Goal: Transaction & Acquisition: Book appointment/travel/reservation

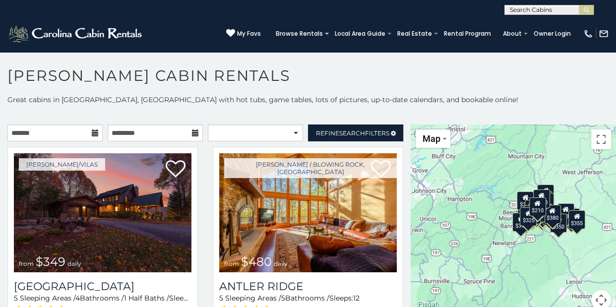
scroll to position [5, 0]
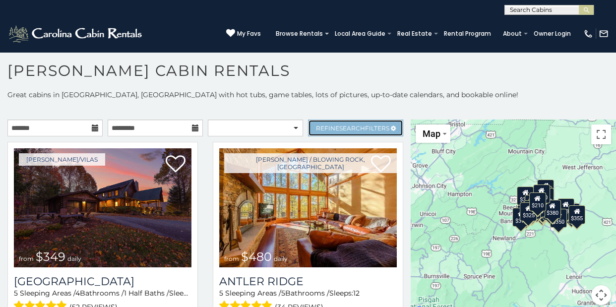
click at [389, 125] on span "Refine Search Filters" at bounding box center [352, 128] width 73 height 7
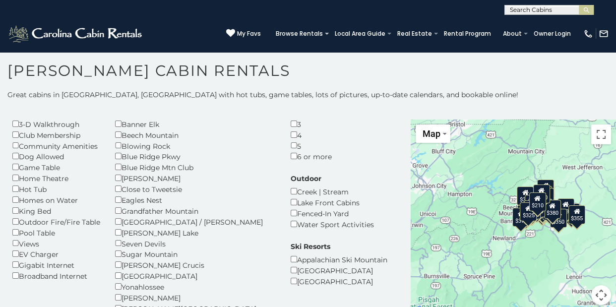
scroll to position [66, 0]
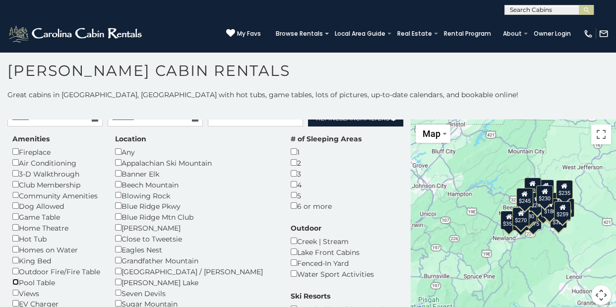
scroll to position [5, 0]
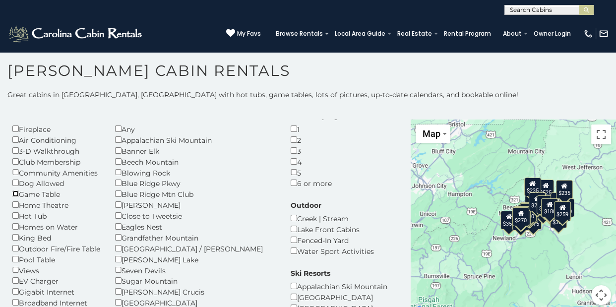
scroll to position [32, 0]
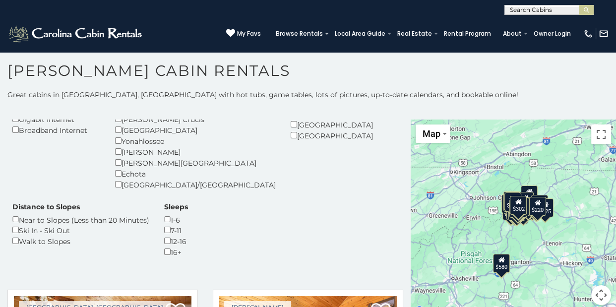
scroll to position [208, 0]
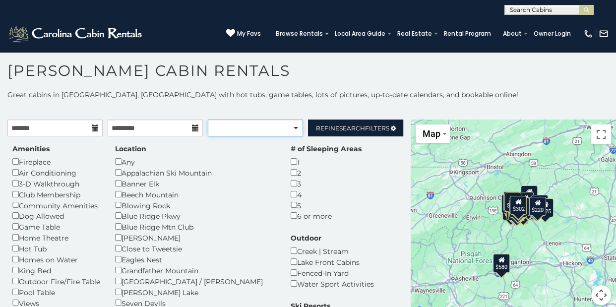
click at [296, 128] on select "**********" at bounding box center [255, 128] width 95 height 17
select select "**********"
click at [208, 120] on select "**********" at bounding box center [255, 128] width 95 height 17
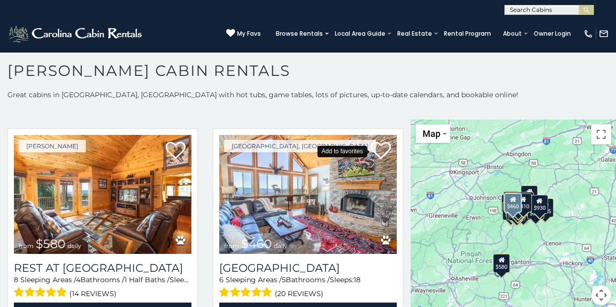
scroll to position [794, 0]
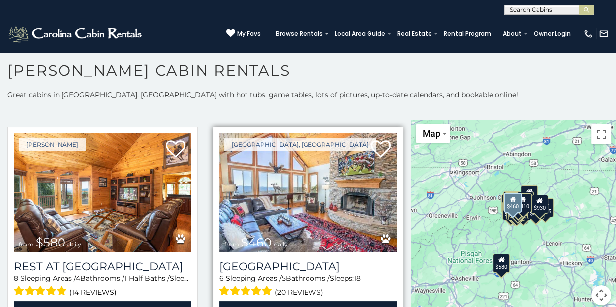
click at [342, 207] on img at bounding box center [308, 193] width 178 height 119
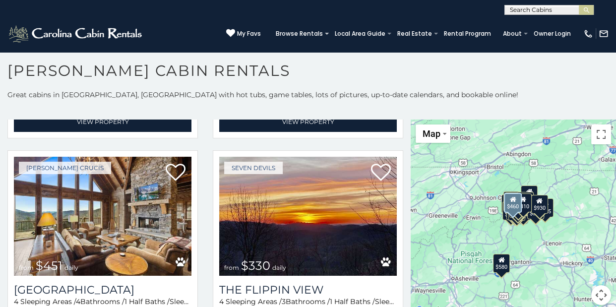
scroll to position [986, 0]
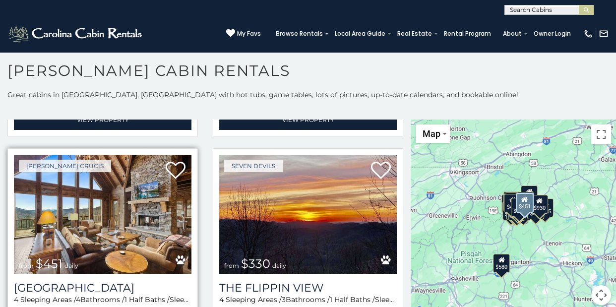
click at [156, 221] on img at bounding box center [103, 214] width 178 height 119
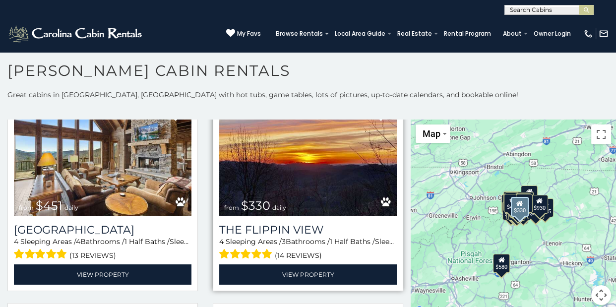
scroll to position [1044, 0]
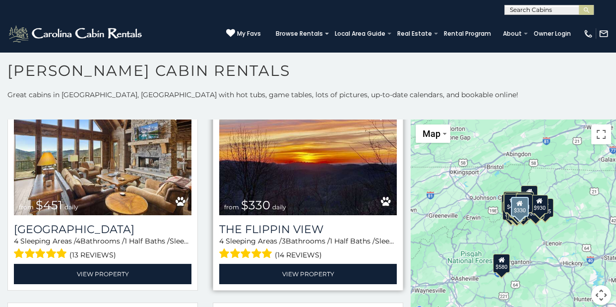
click at [299, 170] on img at bounding box center [308, 155] width 178 height 119
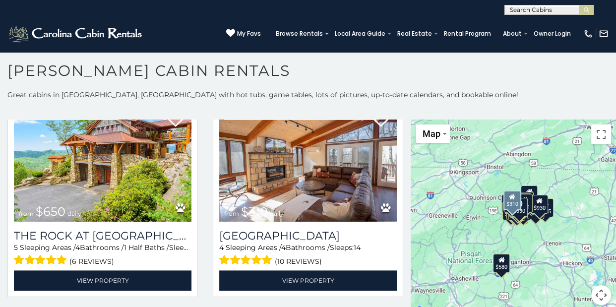
scroll to position [1253, 0]
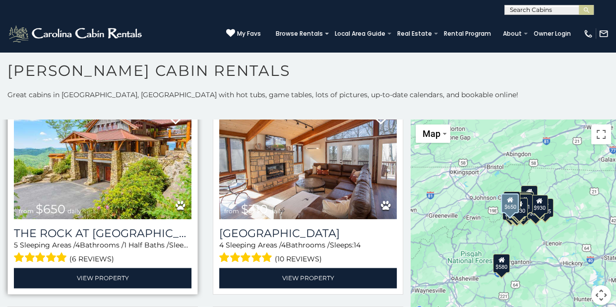
click at [133, 182] on img at bounding box center [103, 159] width 178 height 119
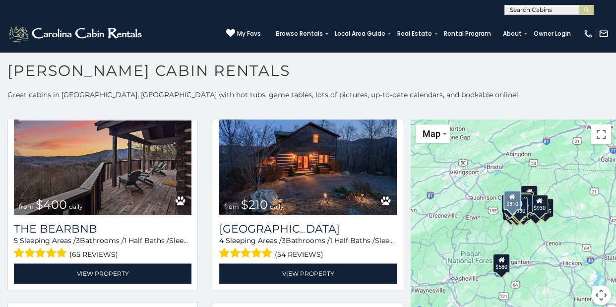
scroll to position [1472, 0]
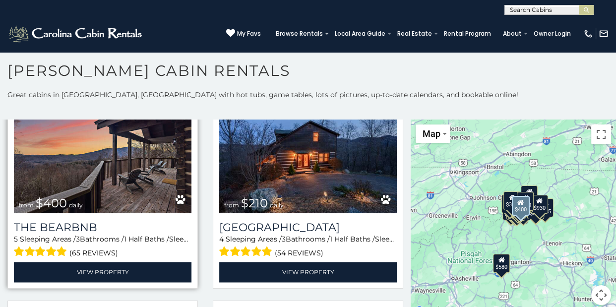
click at [137, 179] on img at bounding box center [103, 153] width 178 height 119
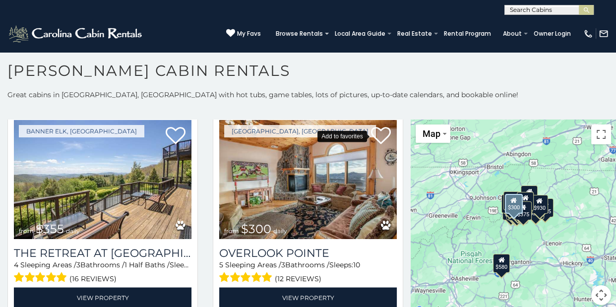
scroll to position [1880, 0]
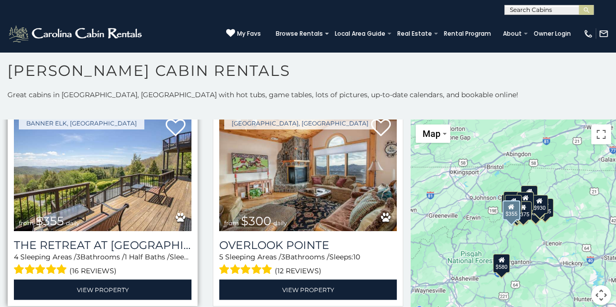
click at [131, 211] on img at bounding box center [103, 171] width 178 height 119
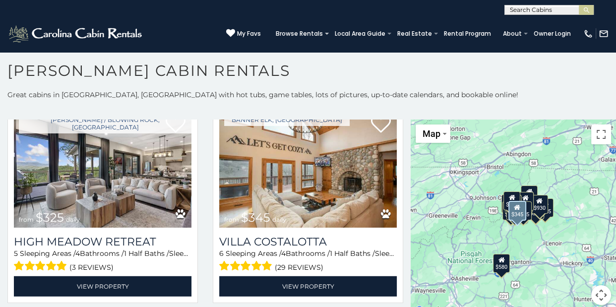
scroll to position [2525, 0]
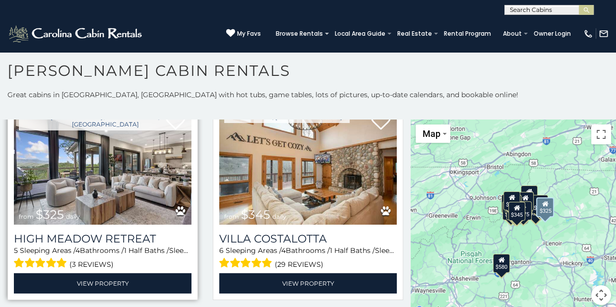
click at [87, 173] on img at bounding box center [103, 165] width 178 height 119
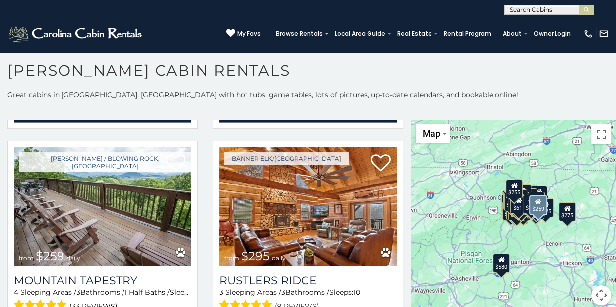
scroll to position [5462, 0]
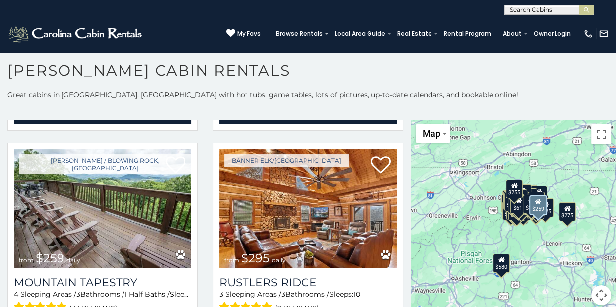
click at [90, 181] on img at bounding box center [103, 208] width 178 height 119
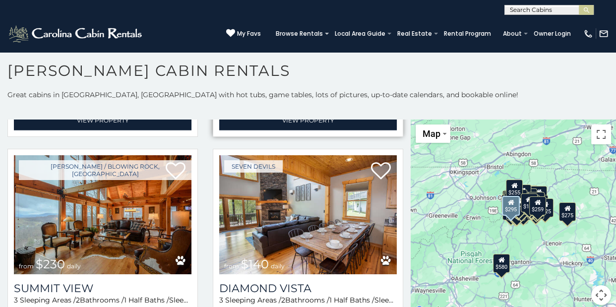
scroll to position [5675, 0]
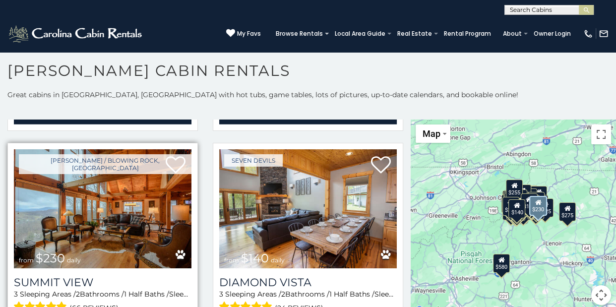
click at [97, 234] on img at bounding box center [103, 208] width 178 height 119
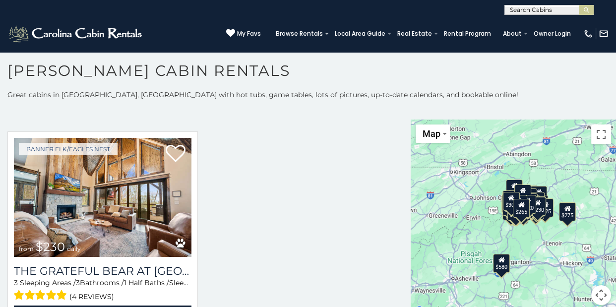
scroll to position [7629, 0]
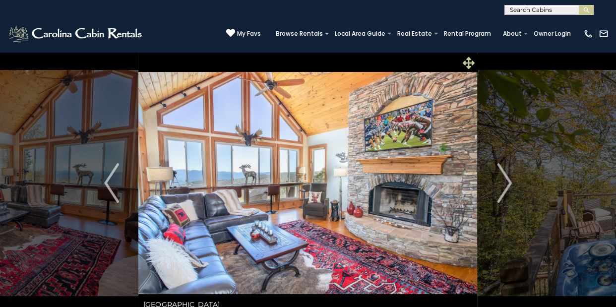
click at [466, 65] on icon at bounding box center [469, 63] width 12 height 12
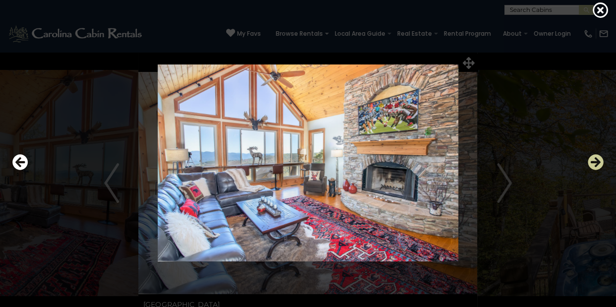
click at [598, 160] on icon "Next" at bounding box center [596, 162] width 16 height 16
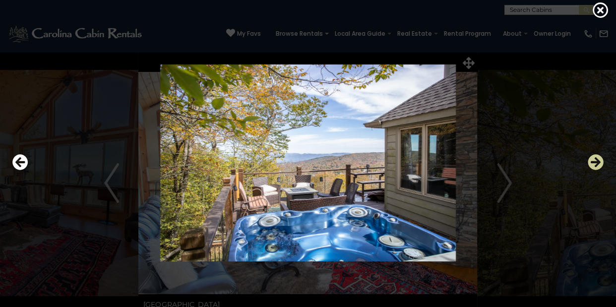
click at [598, 160] on icon "Next" at bounding box center [596, 162] width 16 height 16
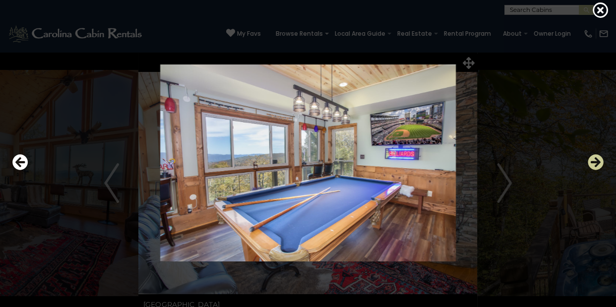
click at [598, 160] on icon "Next" at bounding box center [596, 162] width 16 height 16
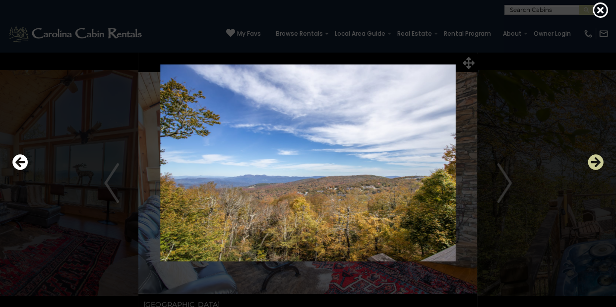
click at [598, 160] on icon "Next" at bounding box center [596, 162] width 16 height 16
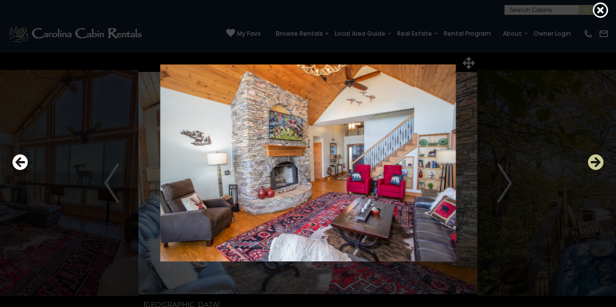
click at [598, 160] on icon "Next" at bounding box center [596, 162] width 16 height 16
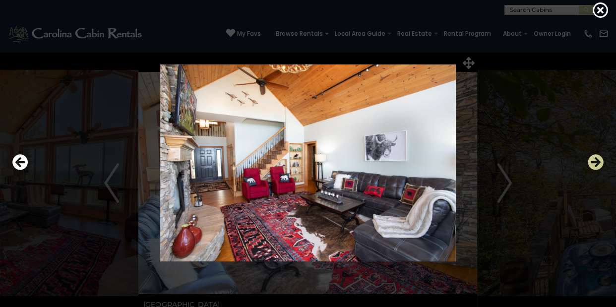
click at [598, 160] on icon "Next" at bounding box center [596, 162] width 16 height 16
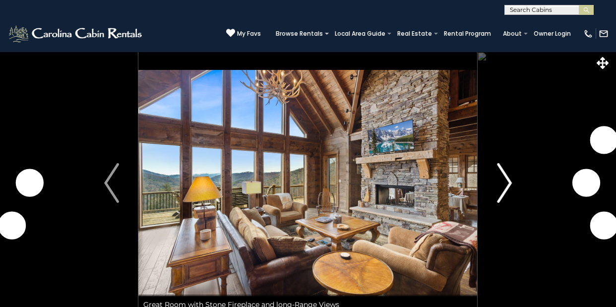
click at [504, 168] on img "Next" at bounding box center [504, 183] width 15 height 40
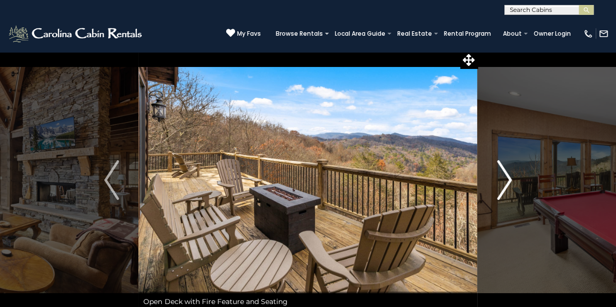
click at [504, 167] on img "Next" at bounding box center [504, 180] width 15 height 40
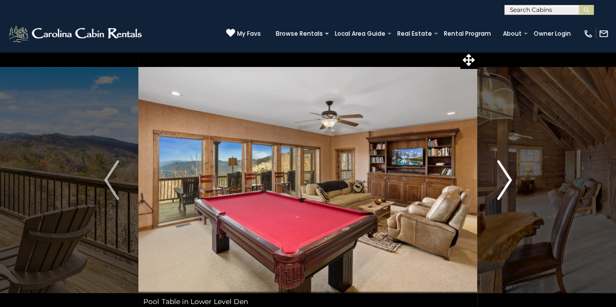
click at [504, 167] on img "Next" at bounding box center [504, 180] width 15 height 40
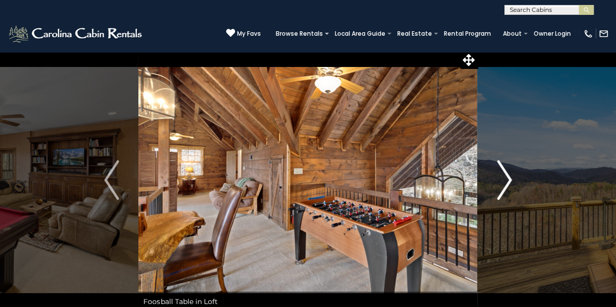
click at [504, 167] on img "Next" at bounding box center [504, 180] width 15 height 40
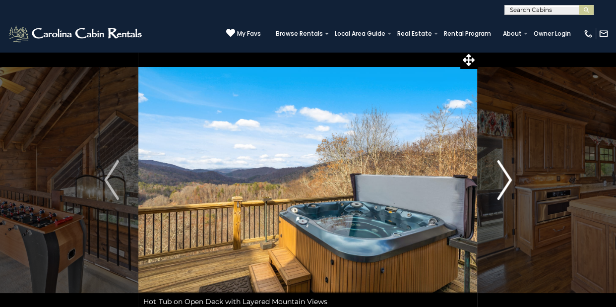
click at [504, 167] on img "Next" at bounding box center [504, 180] width 15 height 40
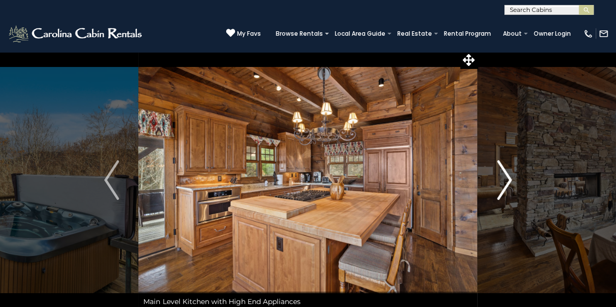
click at [504, 167] on img "Next" at bounding box center [504, 180] width 15 height 40
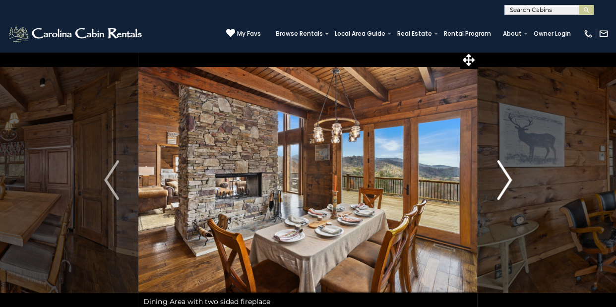
click at [504, 167] on img "Next" at bounding box center [504, 180] width 15 height 40
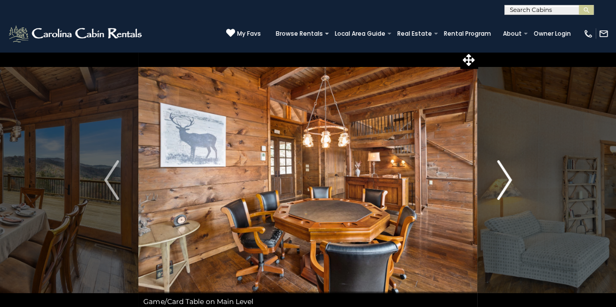
click at [504, 167] on img "Next" at bounding box center [504, 180] width 15 height 40
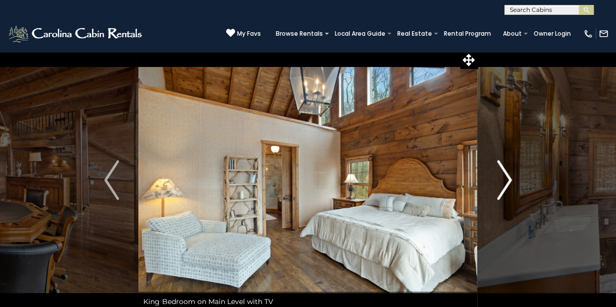
click at [504, 167] on img "Next" at bounding box center [504, 180] width 15 height 40
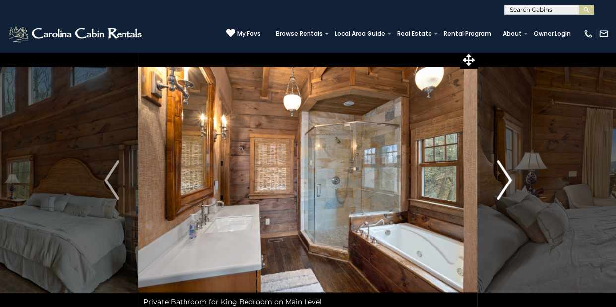
click at [504, 167] on img "Next" at bounding box center [504, 180] width 15 height 40
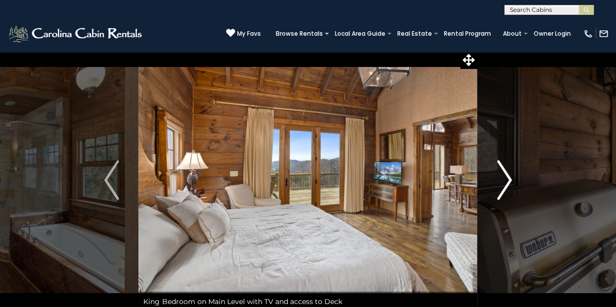
click at [504, 167] on img "Next" at bounding box center [504, 180] width 15 height 40
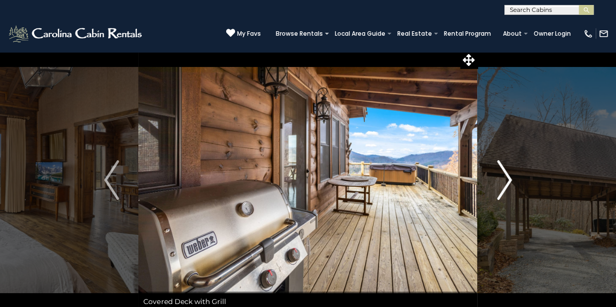
click at [504, 167] on img "Next" at bounding box center [504, 180] width 15 height 40
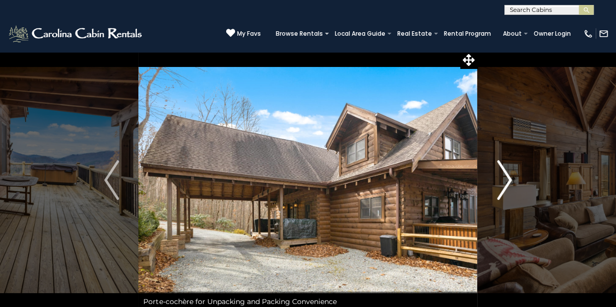
click at [504, 167] on img "Next" at bounding box center [504, 180] width 15 height 40
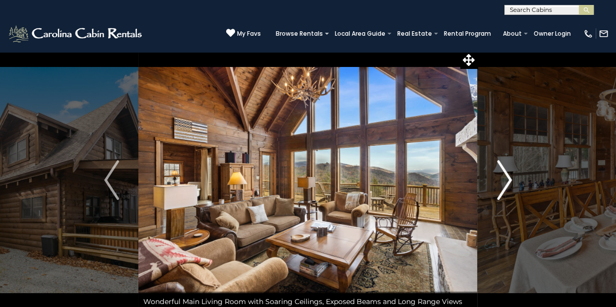
click at [504, 167] on img "Next" at bounding box center [504, 180] width 15 height 40
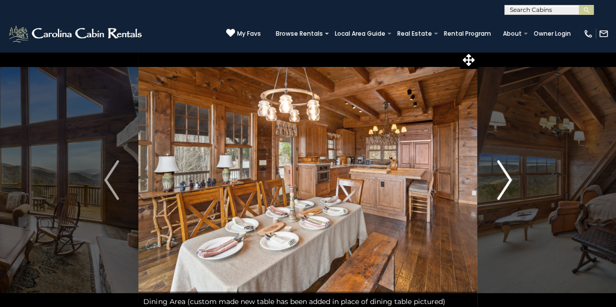
click at [504, 167] on img "Next" at bounding box center [504, 180] width 15 height 40
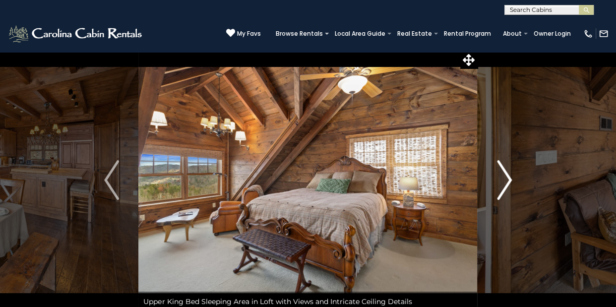
click at [504, 167] on img "Next" at bounding box center [504, 180] width 15 height 40
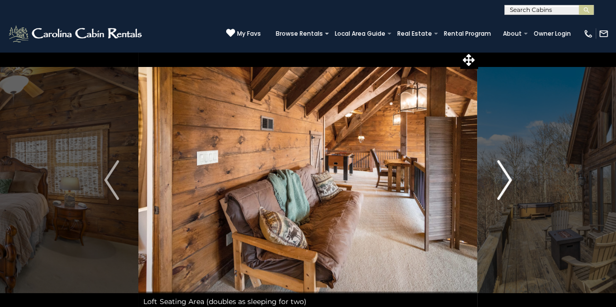
click at [504, 167] on img "Next" at bounding box center [504, 180] width 15 height 40
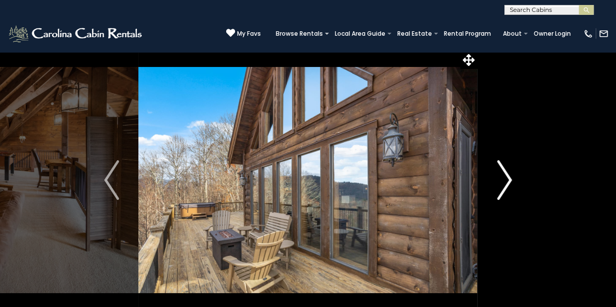
click at [504, 167] on img "Next" at bounding box center [504, 180] width 15 height 40
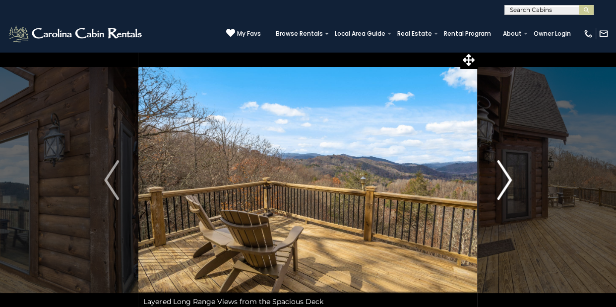
click at [504, 167] on img "Next" at bounding box center [504, 180] width 15 height 40
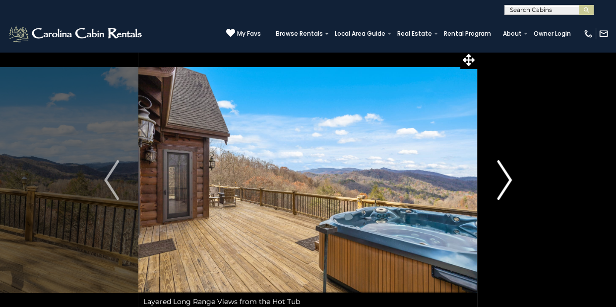
click at [504, 167] on img "Next" at bounding box center [504, 180] width 15 height 40
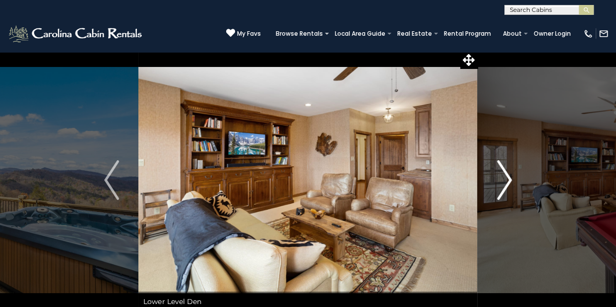
click at [504, 167] on img "Next" at bounding box center [504, 180] width 15 height 40
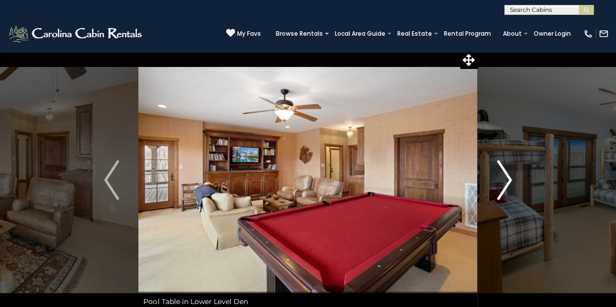
click at [504, 167] on img "Next" at bounding box center [504, 180] width 15 height 40
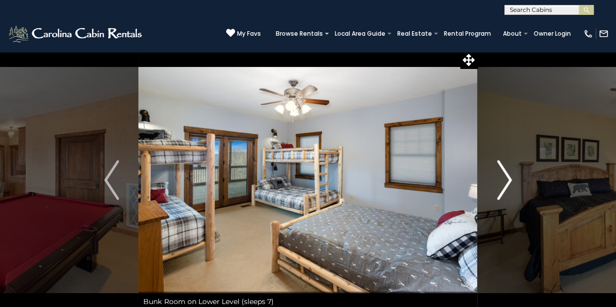
click at [504, 167] on img "Next" at bounding box center [504, 180] width 15 height 40
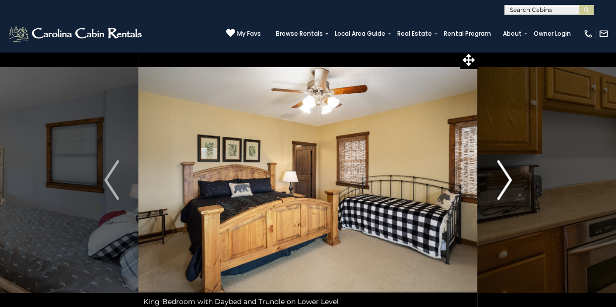
click at [504, 167] on img "Next" at bounding box center [504, 180] width 15 height 40
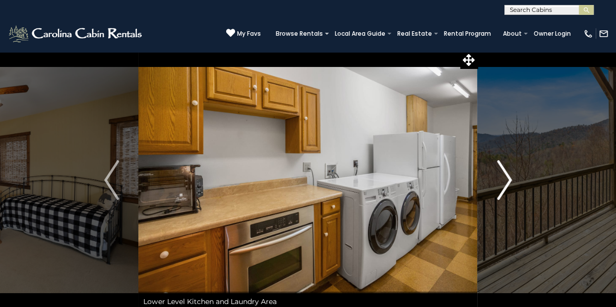
click at [504, 167] on img "Next" at bounding box center [504, 180] width 15 height 40
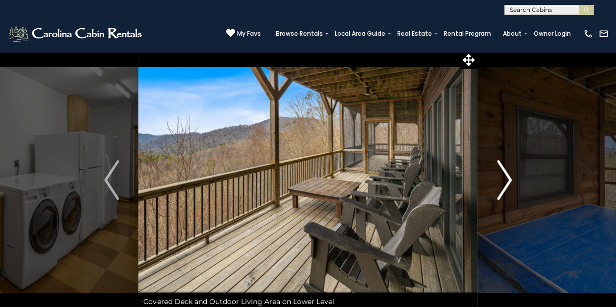
click at [504, 167] on img "Next" at bounding box center [504, 180] width 15 height 40
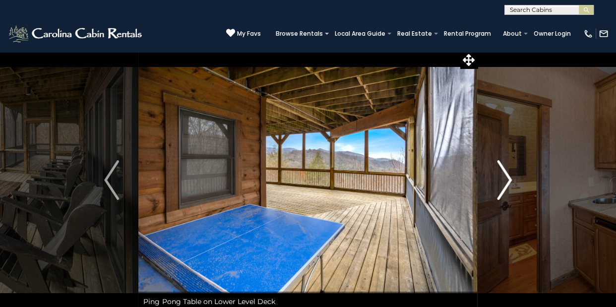
click at [504, 167] on img "Next" at bounding box center [504, 180] width 15 height 40
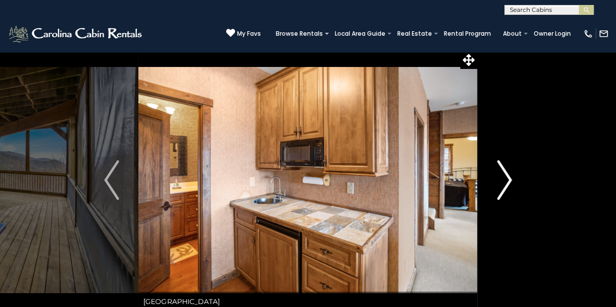
click at [504, 167] on img "Next" at bounding box center [504, 180] width 15 height 40
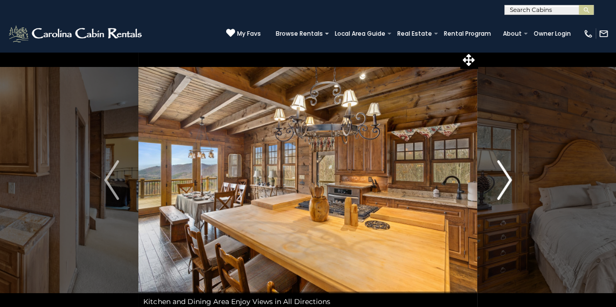
click at [504, 167] on img "Next" at bounding box center [504, 180] width 15 height 40
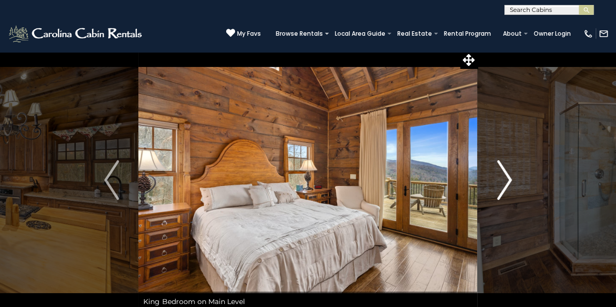
click at [504, 167] on img "Next" at bounding box center [504, 180] width 15 height 40
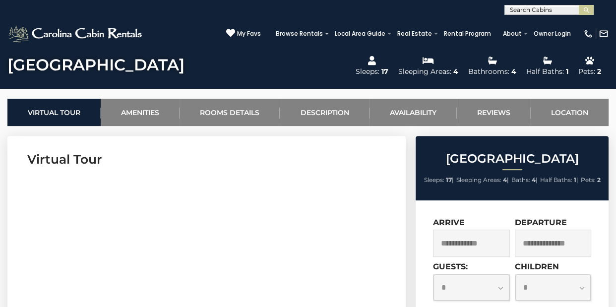
scroll to position [347, 0]
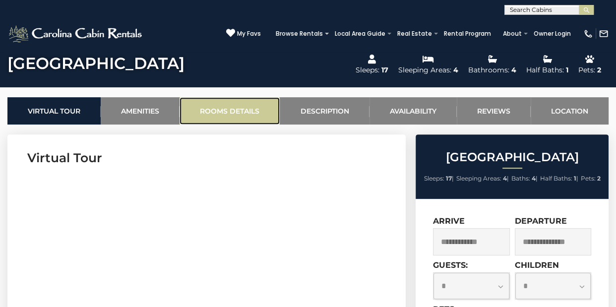
click at [248, 113] on link "Rooms Details" at bounding box center [230, 110] width 100 height 27
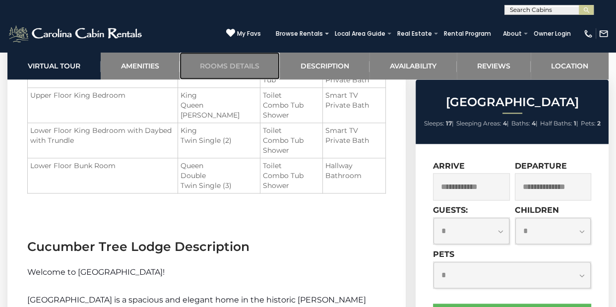
scroll to position [1167, 0]
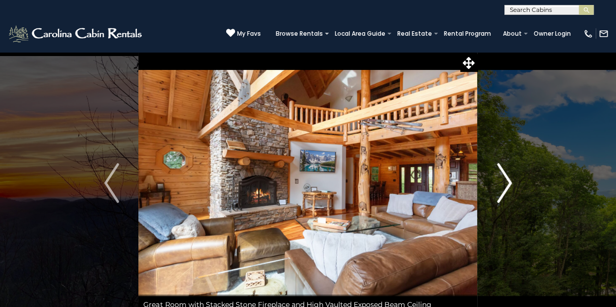
click at [503, 184] on img "Next" at bounding box center [504, 183] width 15 height 40
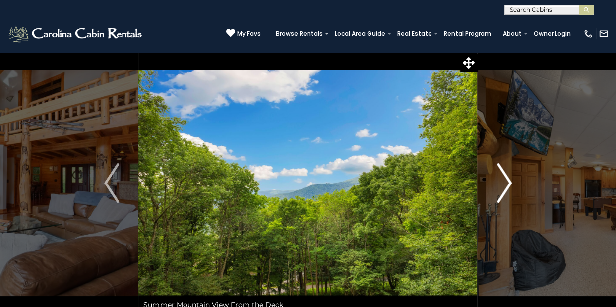
click at [503, 184] on img "Next" at bounding box center [504, 183] width 15 height 40
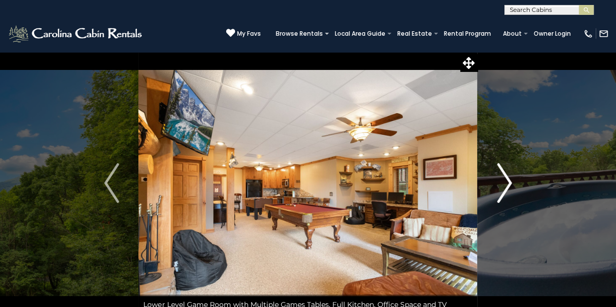
click at [503, 184] on img "Next" at bounding box center [504, 183] width 15 height 40
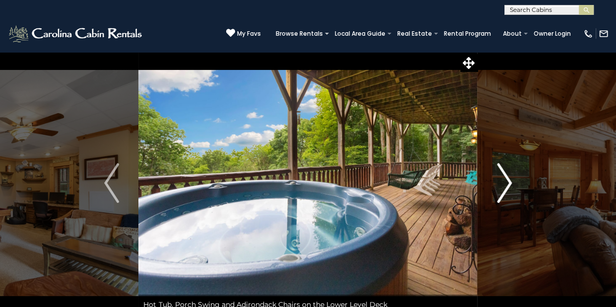
click at [503, 184] on img "Next" at bounding box center [504, 183] width 15 height 40
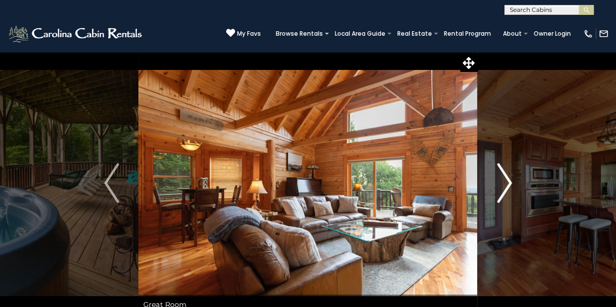
click at [503, 184] on img "Next" at bounding box center [504, 183] width 15 height 40
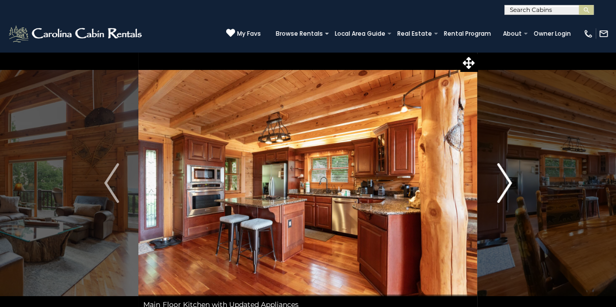
click at [503, 184] on img "Next" at bounding box center [504, 183] width 15 height 40
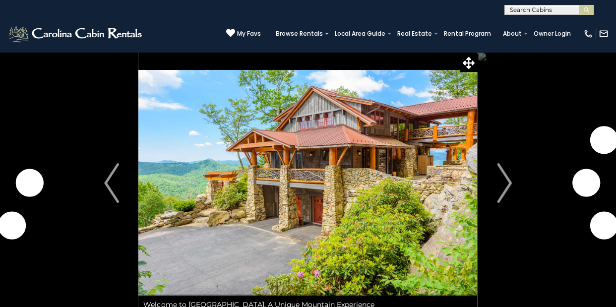
click at [504, 173] on img "Next" at bounding box center [504, 183] width 15 height 40
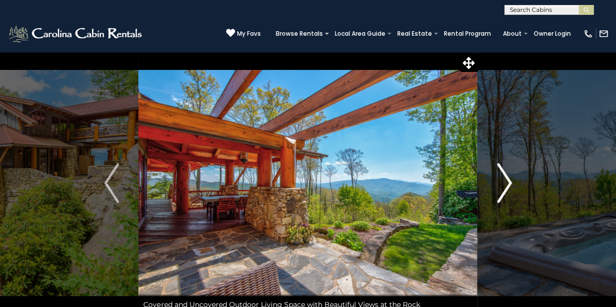
click at [504, 173] on img "Next" at bounding box center [504, 183] width 15 height 40
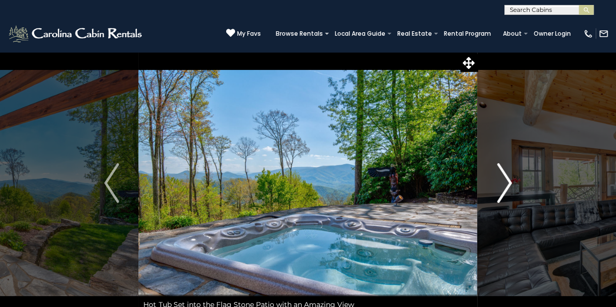
click at [504, 173] on img "Next" at bounding box center [504, 183] width 15 height 40
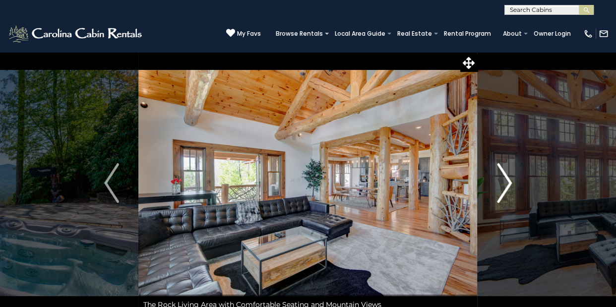
click at [504, 173] on img "Next" at bounding box center [504, 183] width 15 height 40
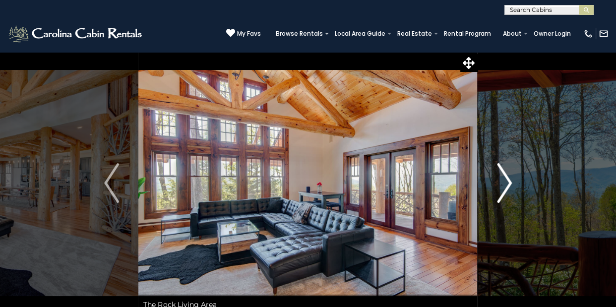
click at [504, 173] on img "Next" at bounding box center [504, 183] width 15 height 40
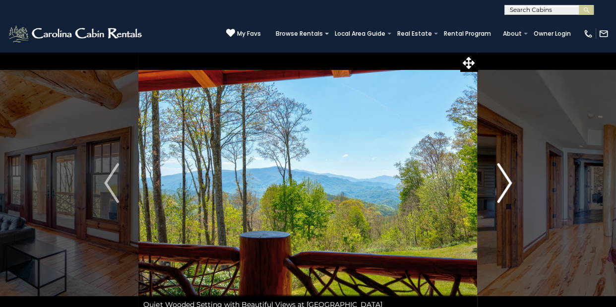
click at [504, 173] on img "Next" at bounding box center [504, 183] width 15 height 40
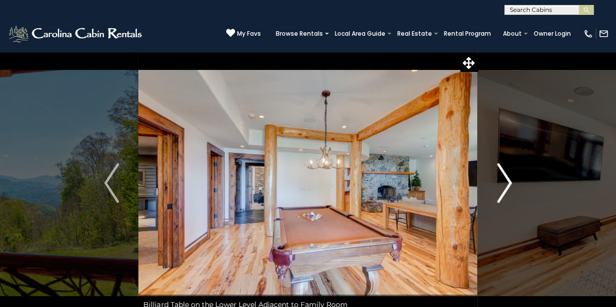
click at [504, 173] on img "Next" at bounding box center [504, 183] width 15 height 40
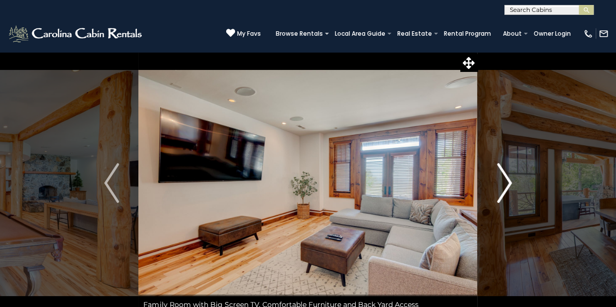
click at [504, 173] on img "Next" at bounding box center [504, 183] width 15 height 40
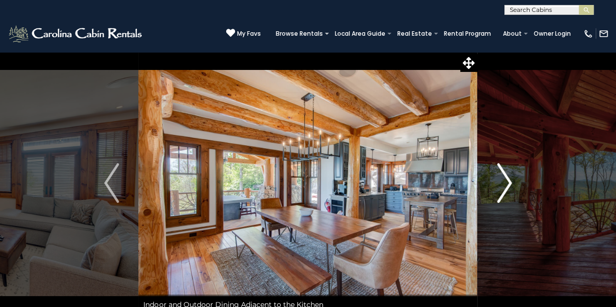
click at [504, 173] on img "Next" at bounding box center [504, 183] width 15 height 40
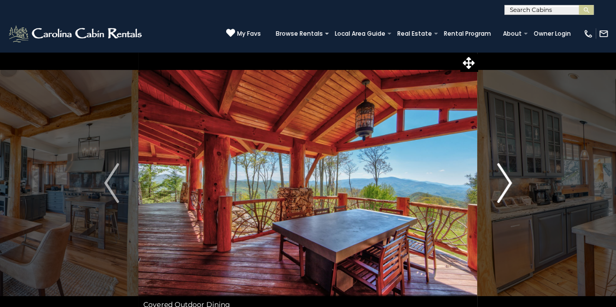
click at [503, 172] on img "Next" at bounding box center [504, 183] width 15 height 40
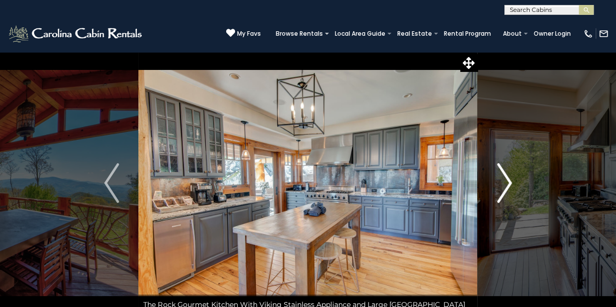
click at [503, 172] on img "Next" at bounding box center [504, 183] width 15 height 40
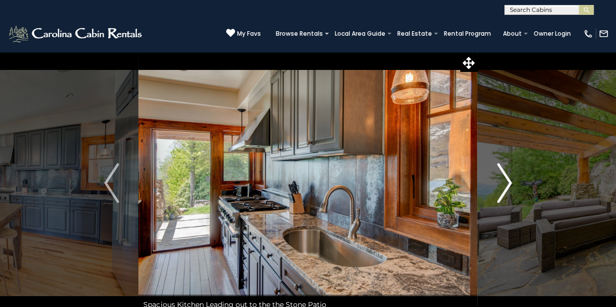
click at [503, 172] on img "Next" at bounding box center [504, 183] width 15 height 40
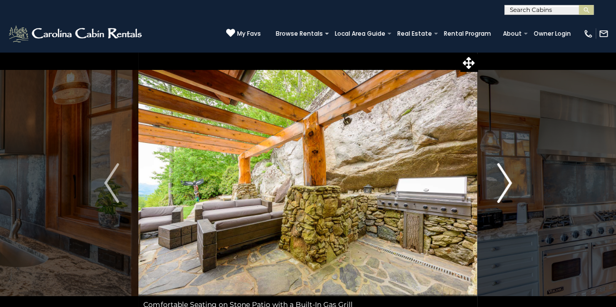
click at [503, 172] on img "Next" at bounding box center [504, 183] width 15 height 40
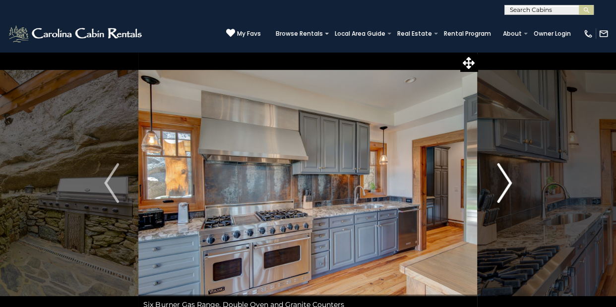
click at [503, 172] on img "Next" at bounding box center [504, 183] width 15 height 40
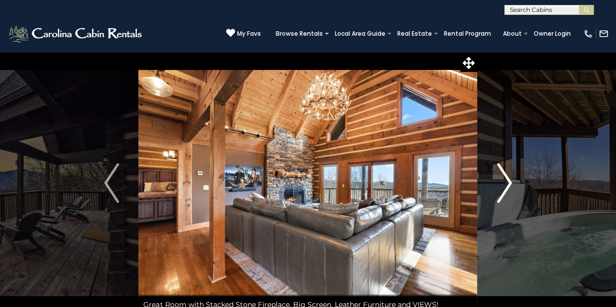
click at [504, 189] on img "Next" at bounding box center [504, 183] width 15 height 40
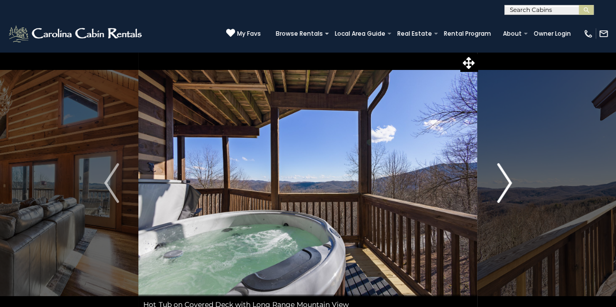
click at [504, 189] on img "Next" at bounding box center [504, 183] width 15 height 40
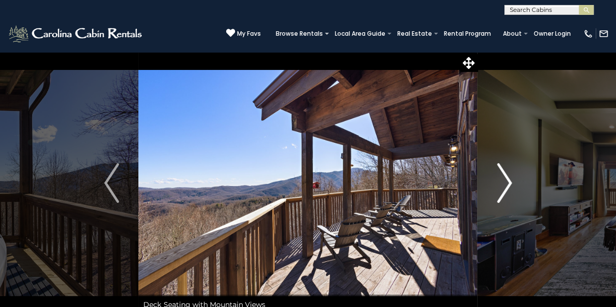
click at [504, 189] on img "Next" at bounding box center [504, 183] width 15 height 40
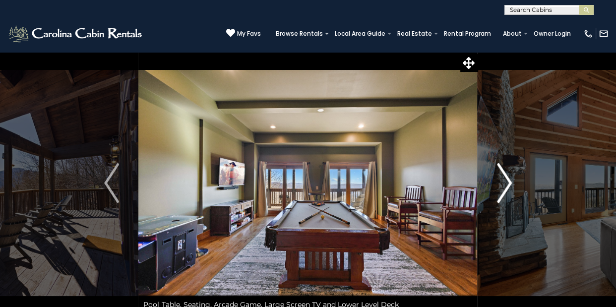
click at [504, 189] on img "Next" at bounding box center [504, 183] width 15 height 40
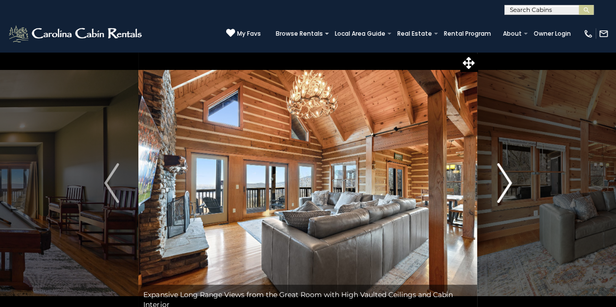
click at [504, 189] on img "Next" at bounding box center [504, 183] width 15 height 40
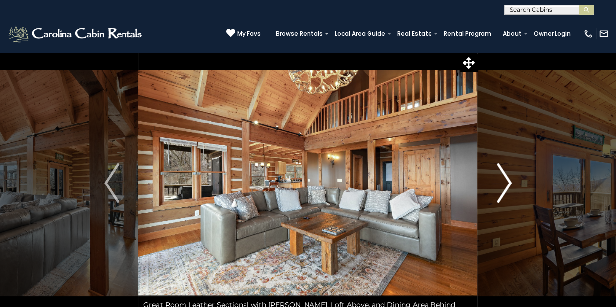
click at [504, 189] on img "Next" at bounding box center [504, 183] width 15 height 40
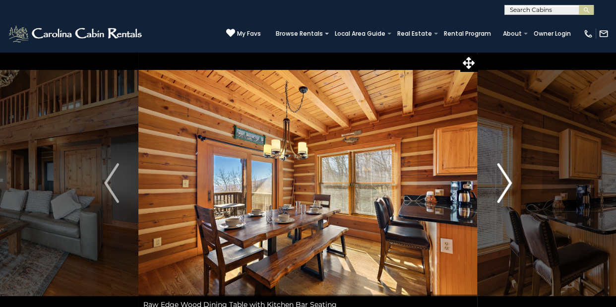
click at [504, 189] on img "Next" at bounding box center [504, 183] width 15 height 40
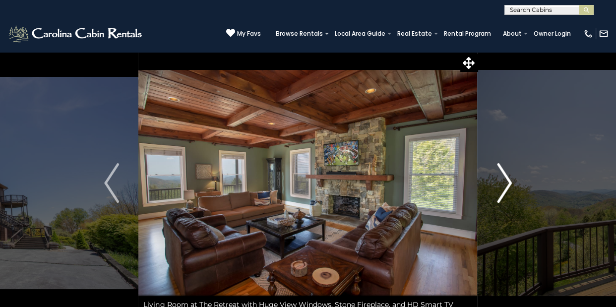
click at [511, 182] on img "Next" at bounding box center [504, 183] width 15 height 40
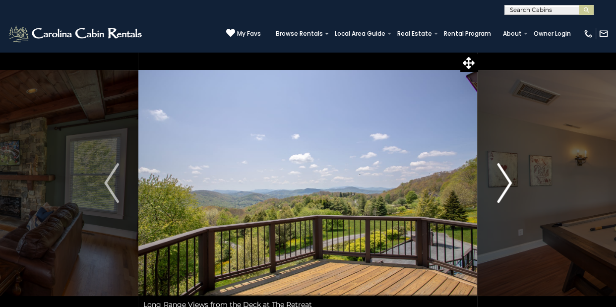
click at [511, 182] on img "Next" at bounding box center [504, 183] width 15 height 40
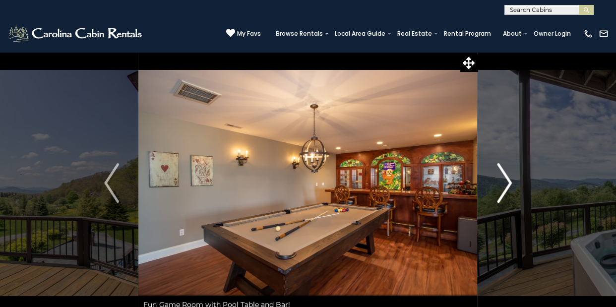
click at [511, 182] on img "Next" at bounding box center [504, 183] width 15 height 40
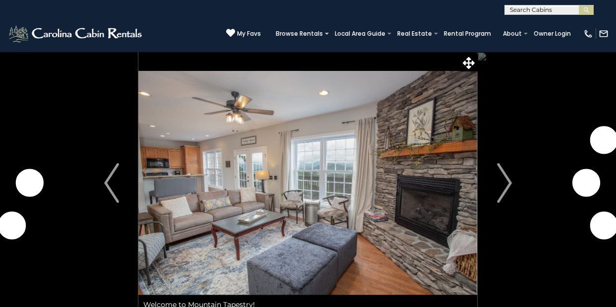
scroll to position [33, 0]
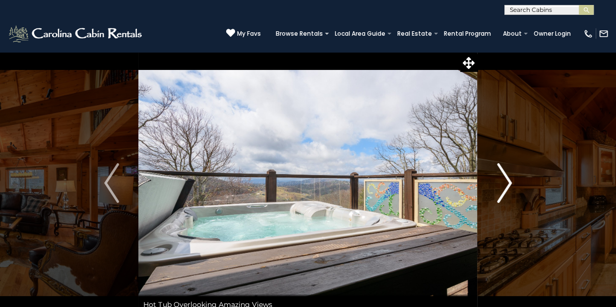
click at [504, 188] on img "Next" at bounding box center [504, 183] width 15 height 40
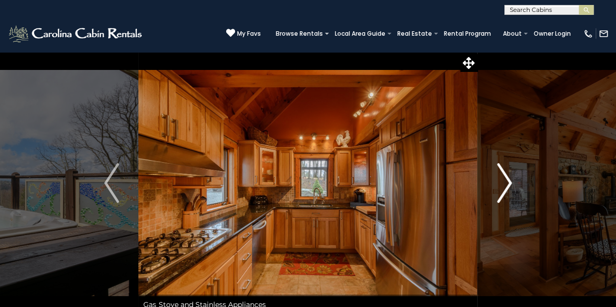
click at [504, 188] on img "Next" at bounding box center [504, 183] width 15 height 40
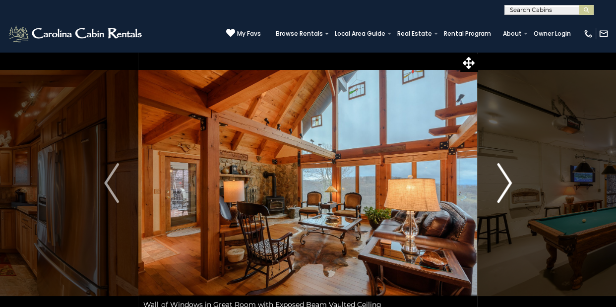
click at [504, 188] on img "Next" at bounding box center [504, 183] width 15 height 40
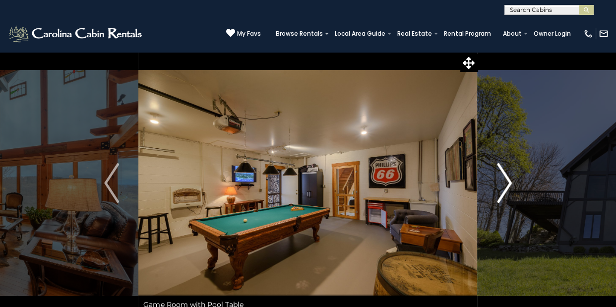
click at [504, 188] on img "Next" at bounding box center [504, 183] width 15 height 40
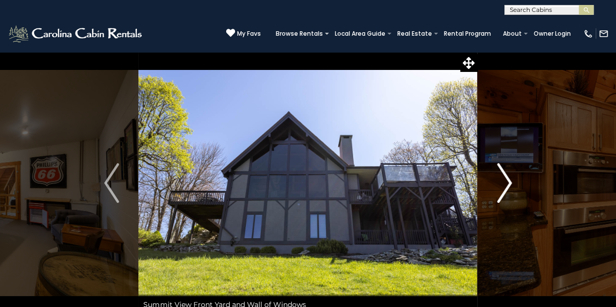
click at [504, 188] on img "Next" at bounding box center [504, 183] width 15 height 40
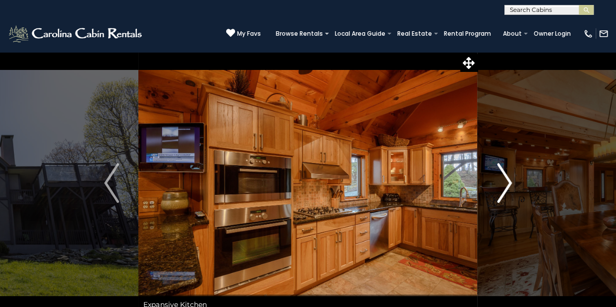
click at [504, 188] on img "Next" at bounding box center [504, 183] width 15 height 40
